Goal: Find specific page/section: Find specific page/section

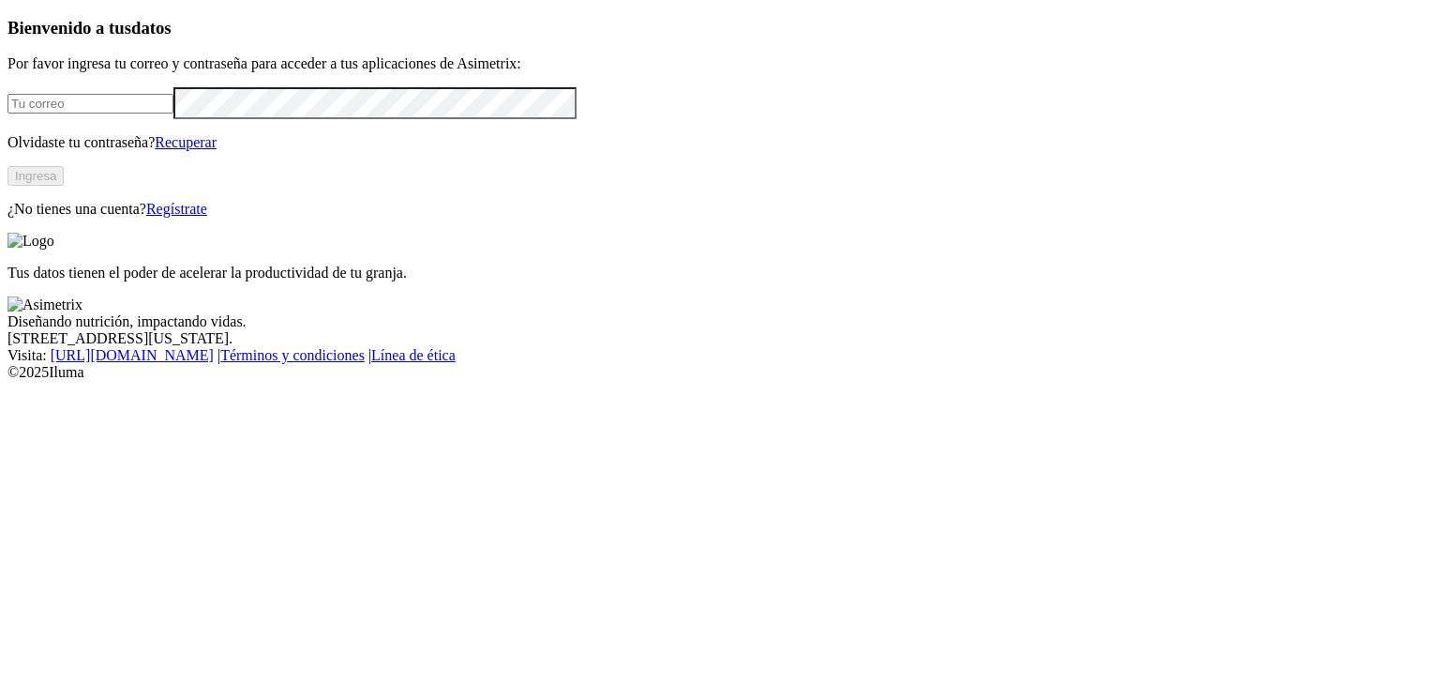
type input "[EMAIL_ADDRESS][DOMAIN_NAME]"
click at [64, 186] on button "Ingresa" at bounding box center [36, 176] width 56 height 20
